Goal: Transaction & Acquisition: Purchase product/service

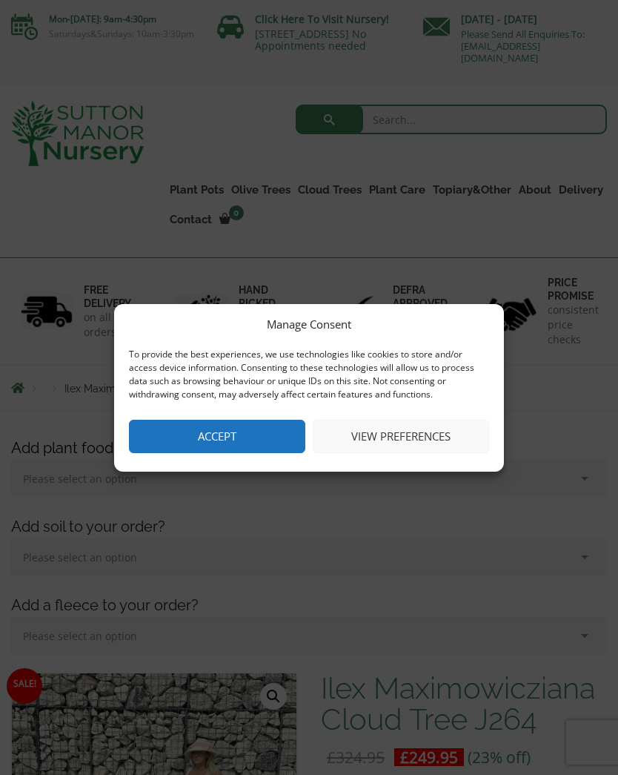
click at [284, 432] on button "Accept" at bounding box center [217, 436] width 176 height 33
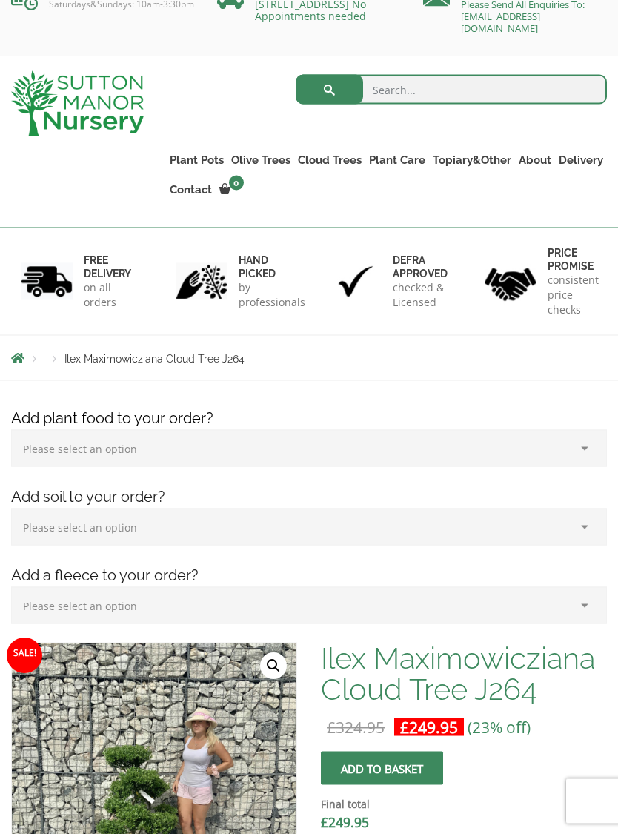
scroll to position [30, 0]
click at [516, 71] on form "Search for:" at bounding box center [452, 92] width 312 height 44
click at [468, 88] on input "search" at bounding box center [452, 89] width 312 height 30
type input "Cloud tree"
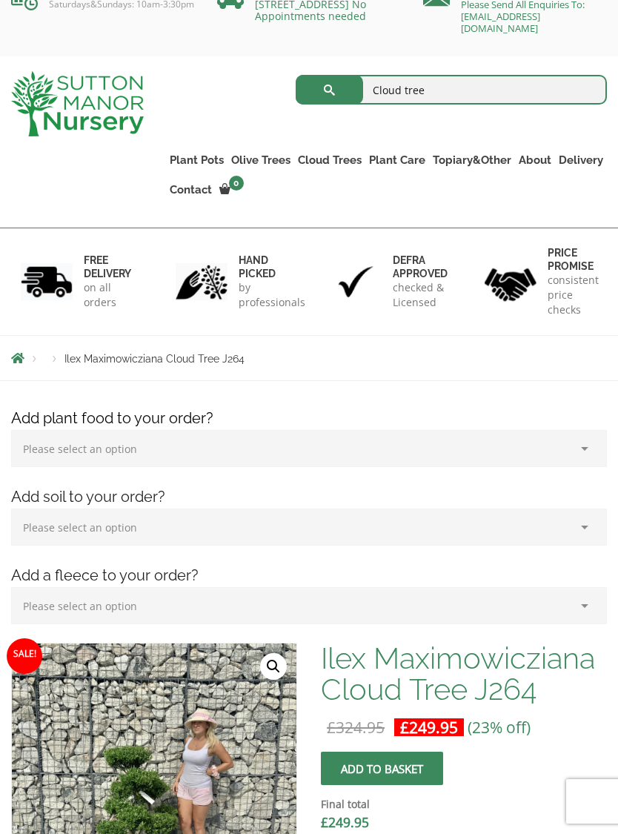
click at [329, 89] on button "submit" at bounding box center [329, 90] width 67 height 30
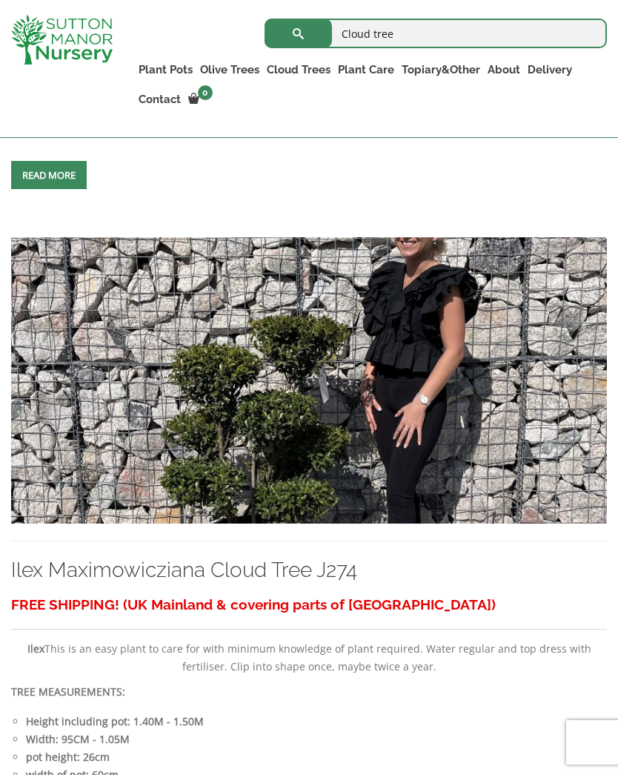
scroll to position [2233, 0]
click at [465, 524] on img at bounding box center [309, 381] width 596 height 286
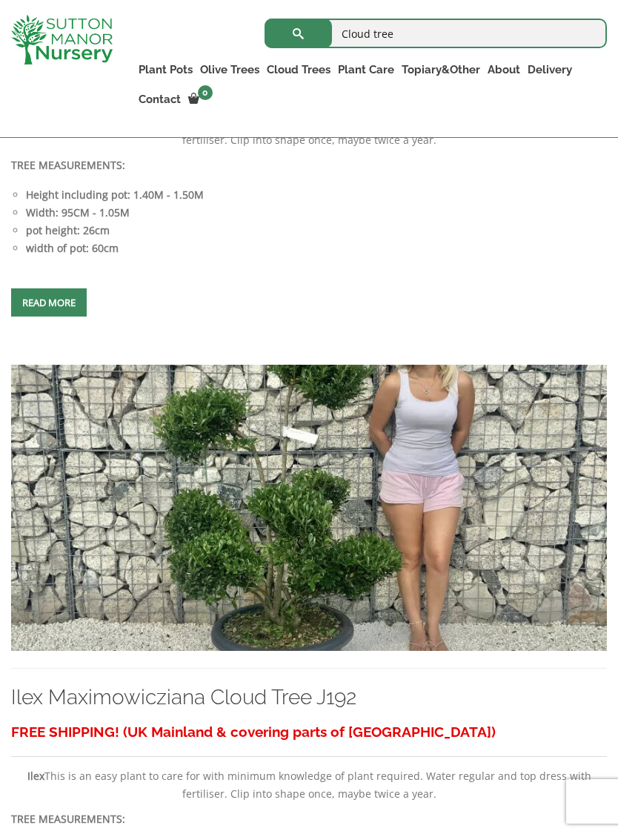
scroll to position [2761, 0]
click at [485, 595] on img at bounding box center [309, 508] width 596 height 286
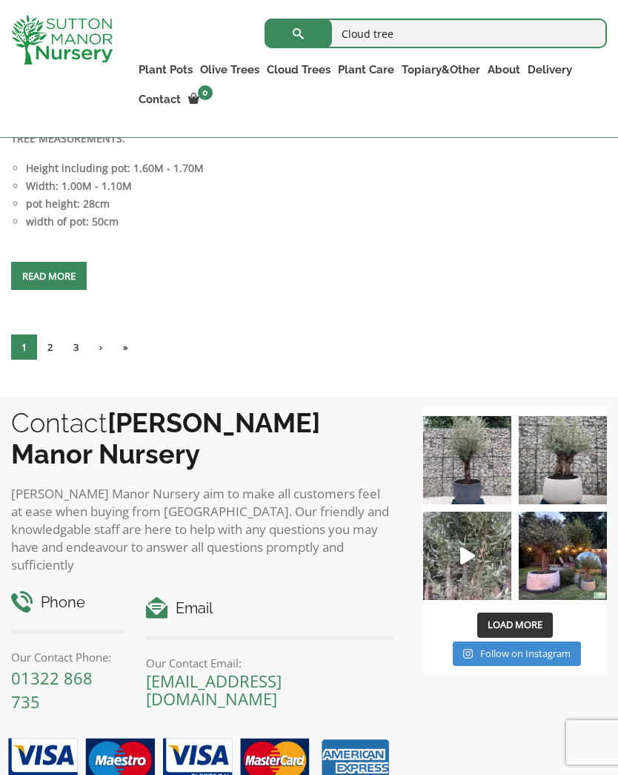
scroll to position [6524, 0]
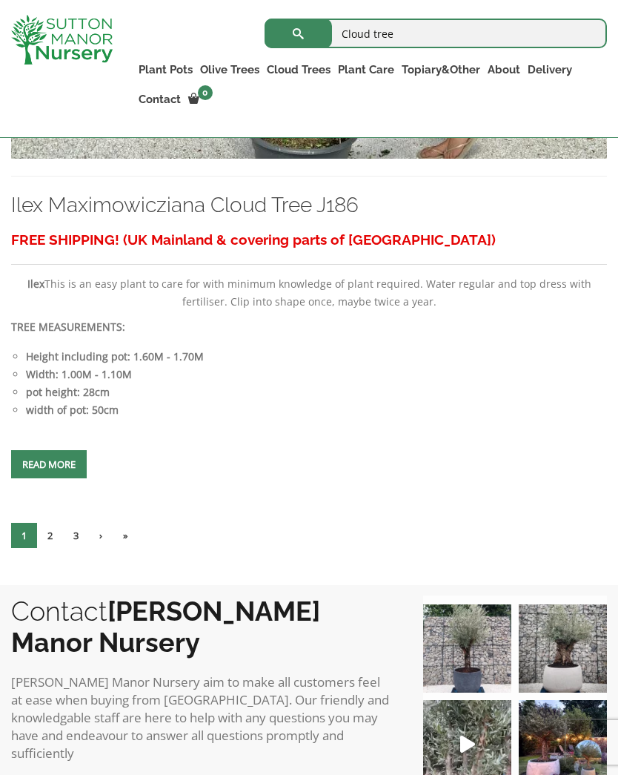
click at [49, 548] on link "2" at bounding box center [50, 535] width 26 height 25
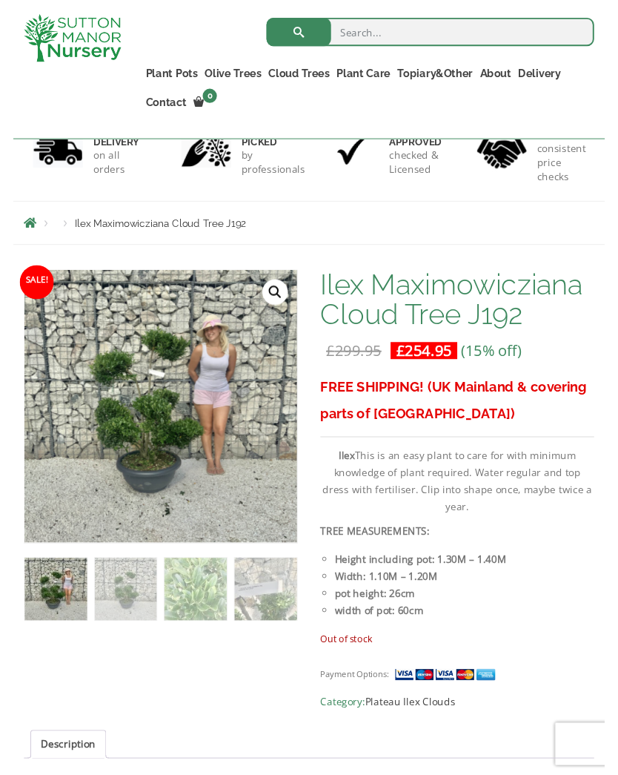
scroll to position [159, 0]
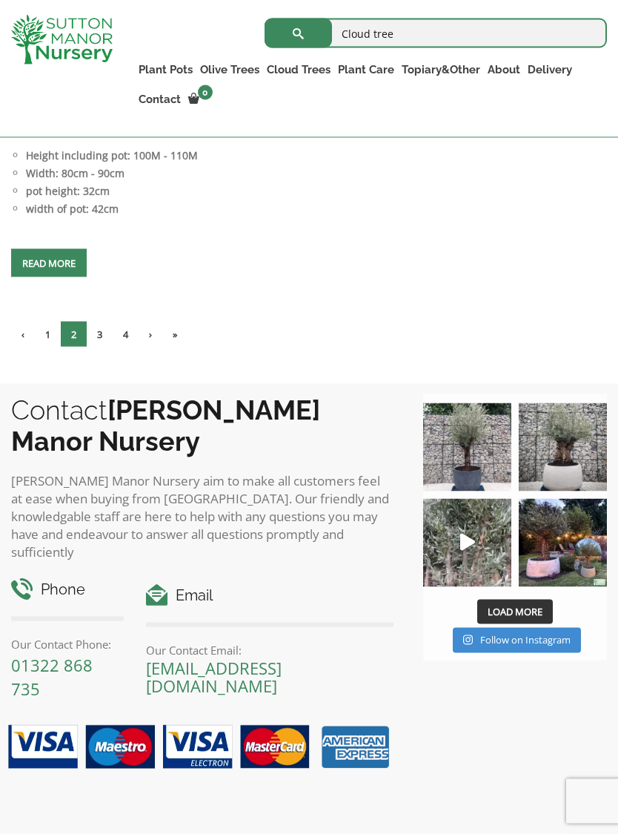
scroll to position [6717, 0]
click at [104, 346] on link "3" at bounding box center [100, 333] width 26 height 25
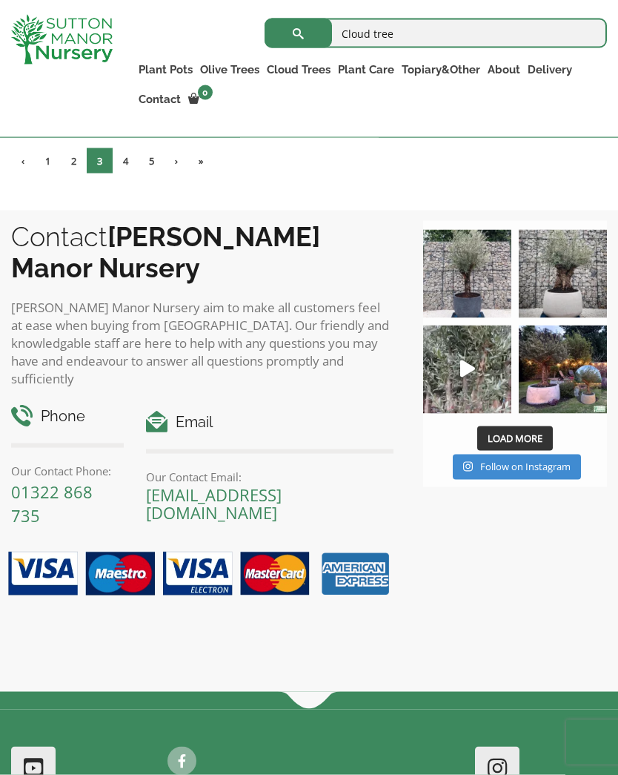
scroll to position [6801, 0]
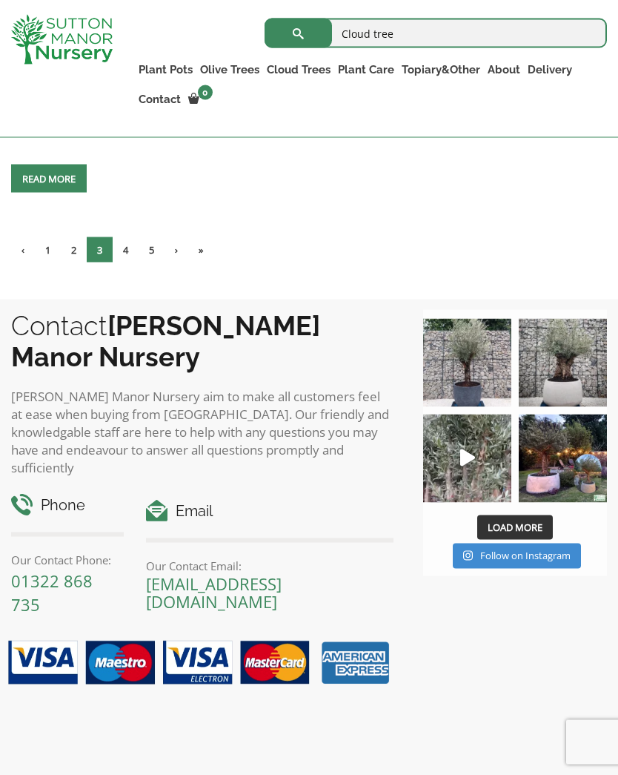
click at [124, 262] on link "4" at bounding box center [126, 249] width 26 height 25
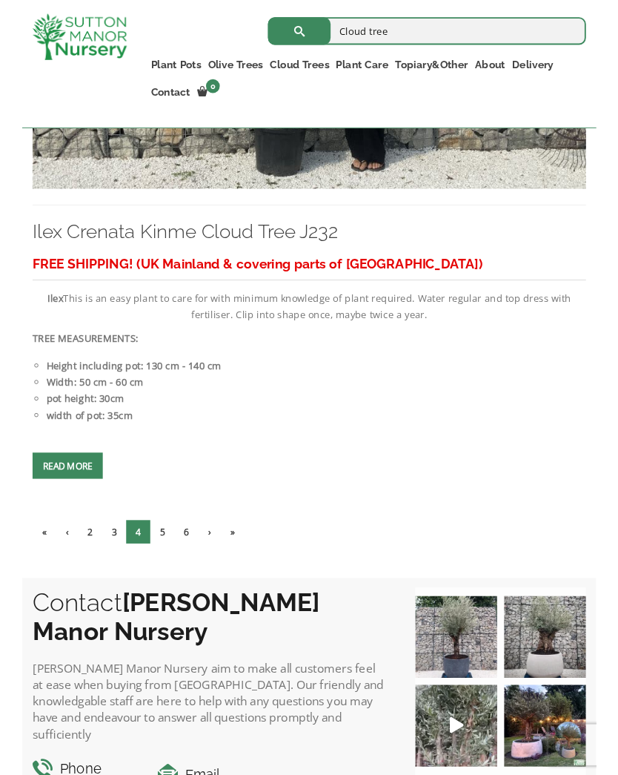
scroll to position [6471, 0]
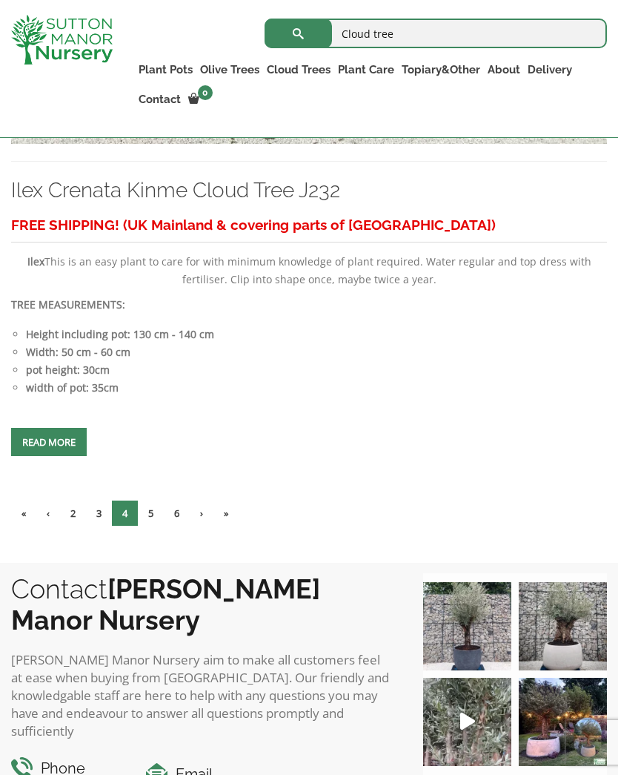
click at [155, 526] on link "5" at bounding box center [151, 513] width 26 height 25
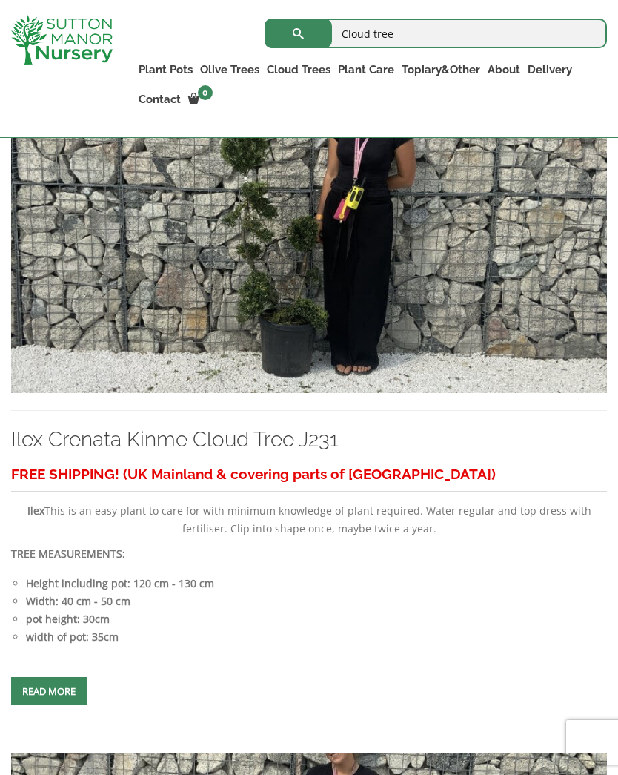
scroll to position [348, 0]
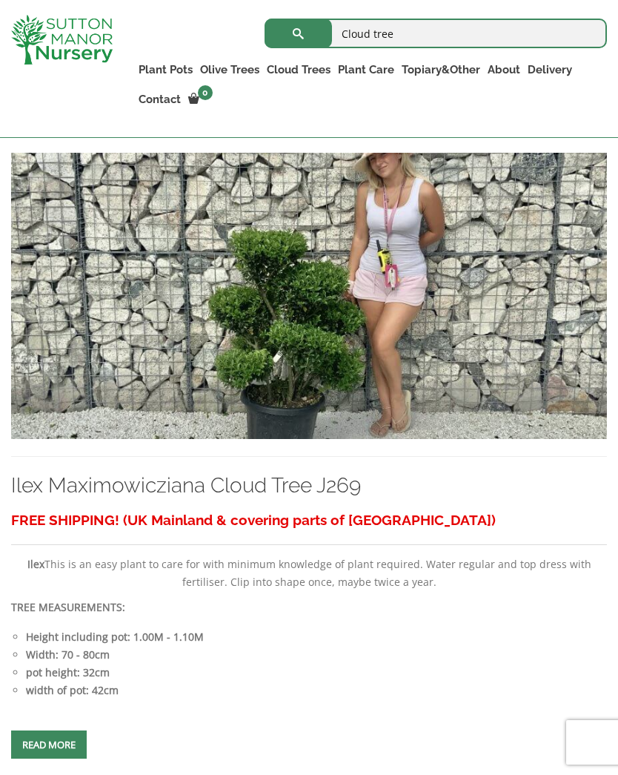
scroll to position [1000, 0]
